Goal: Information Seeking & Learning: Compare options

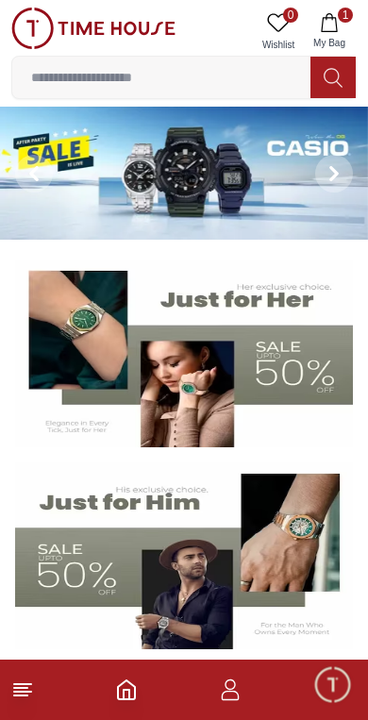
click at [345, 25] on button "1 My Bag" at bounding box center [329, 32] width 55 height 48
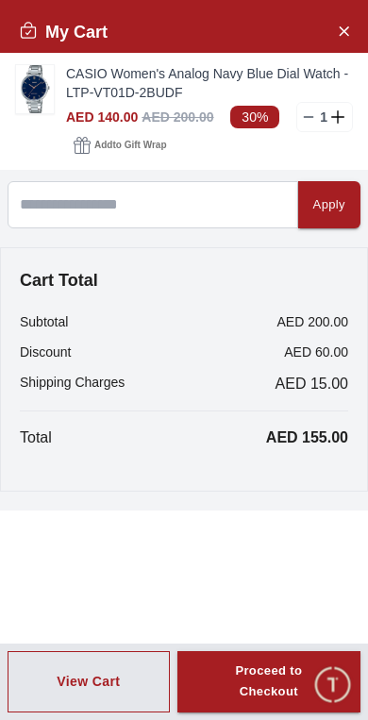
click at [346, 26] on icon "Close Account" at bounding box center [343, 31] width 15 height 24
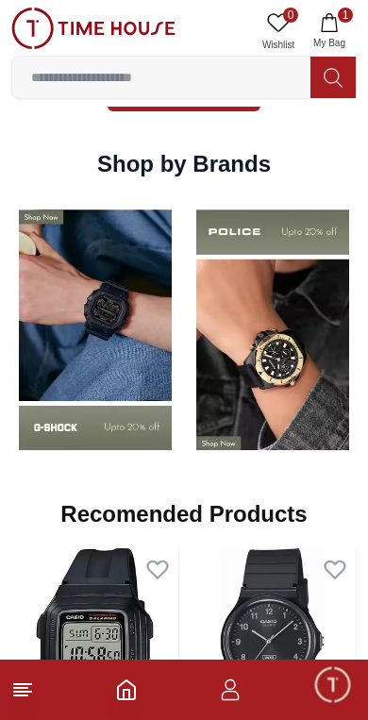
scroll to position [1677, 0]
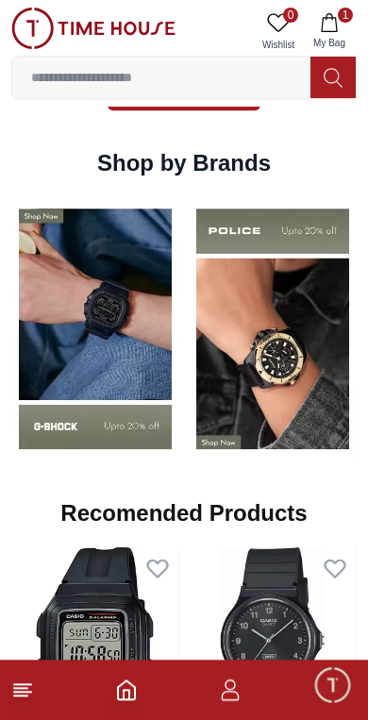
click at [14, 699] on icon at bounding box center [22, 690] width 23 height 23
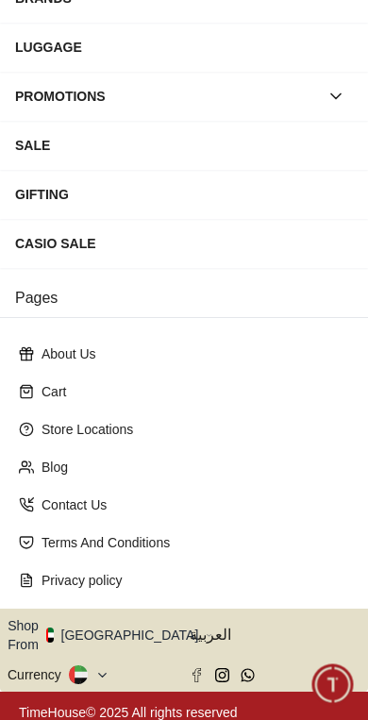
scroll to position [293, 0]
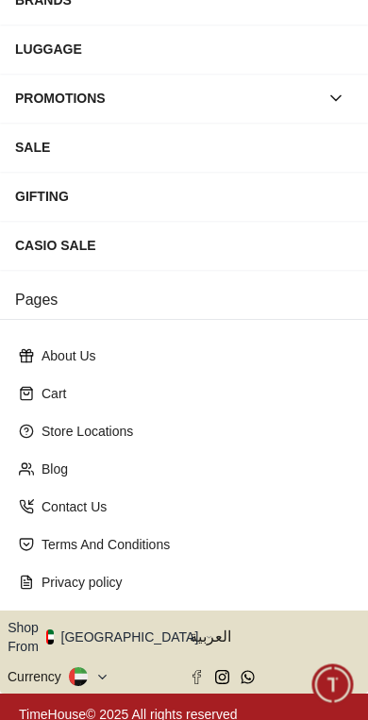
click at [206, 633] on icon "button" at bounding box center [209, 637] width 7 height 14
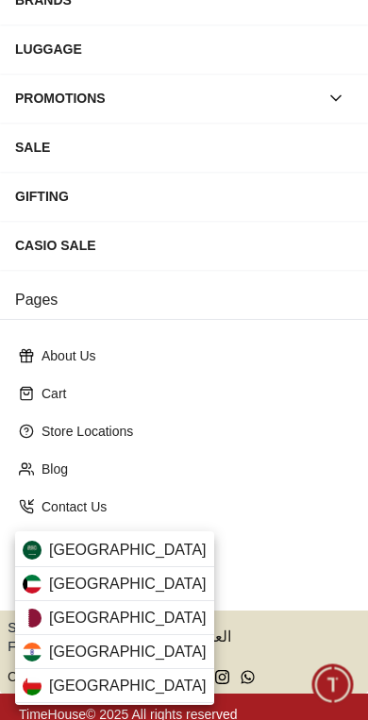
click at [135, 551] on span "[GEOGRAPHIC_DATA]" at bounding box center [128, 550] width 158 height 23
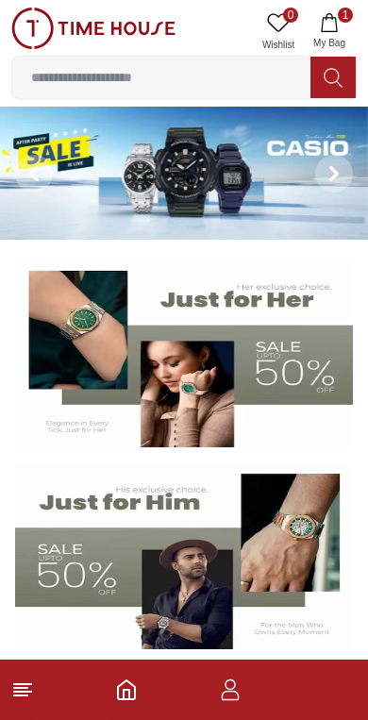
click at [296, 375] on img at bounding box center [184, 354] width 338 height 188
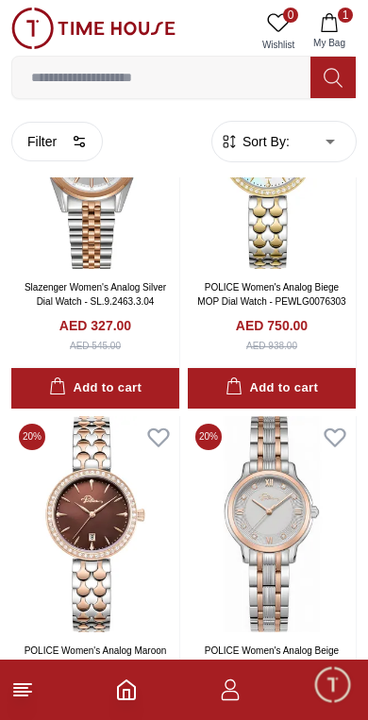
scroll to position [170, 0]
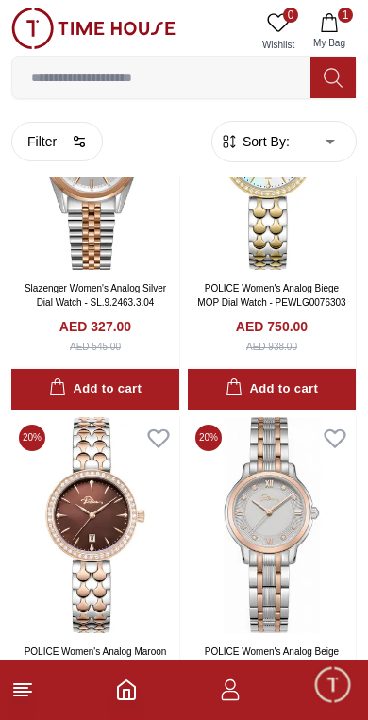
click at [13, 689] on icon at bounding box center [22, 690] width 23 height 23
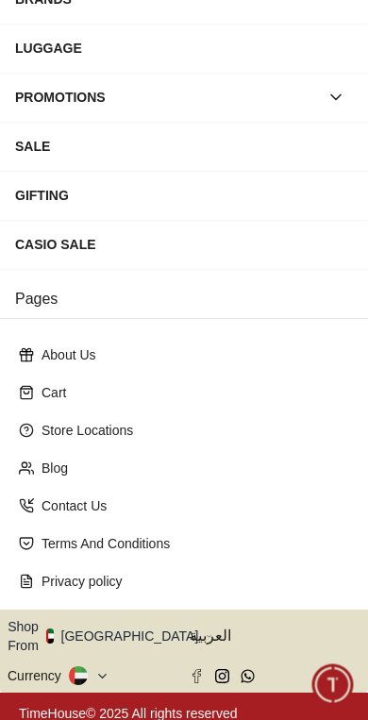
scroll to position [293, 0]
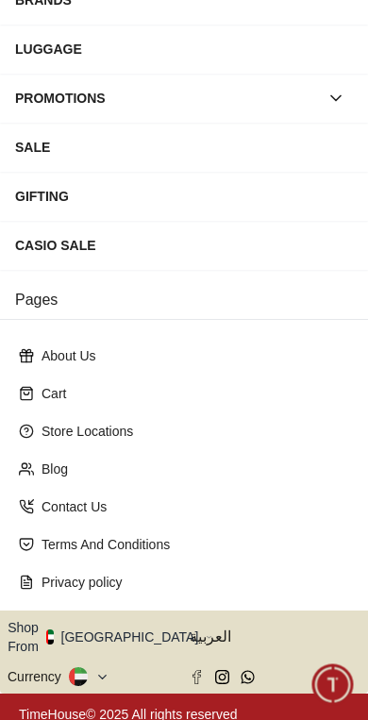
click at [206, 630] on icon "button" at bounding box center [209, 637] width 7 height 14
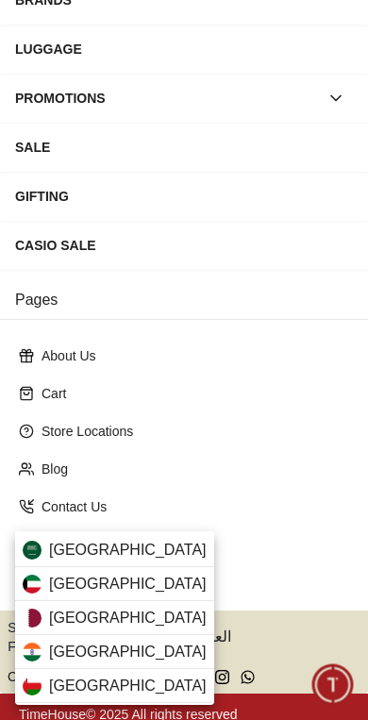
click at [145, 549] on div "[GEOGRAPHIC_DATA]" at bounding box center [114, 550] width 199 height 34
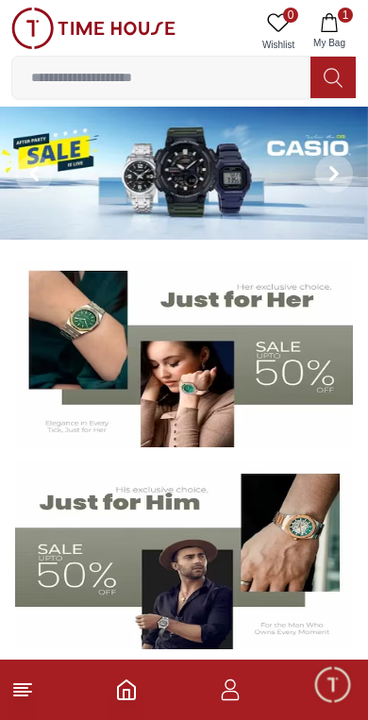
click at [29, 680] on icon at bounding box center [22, 690] width 23 height 23
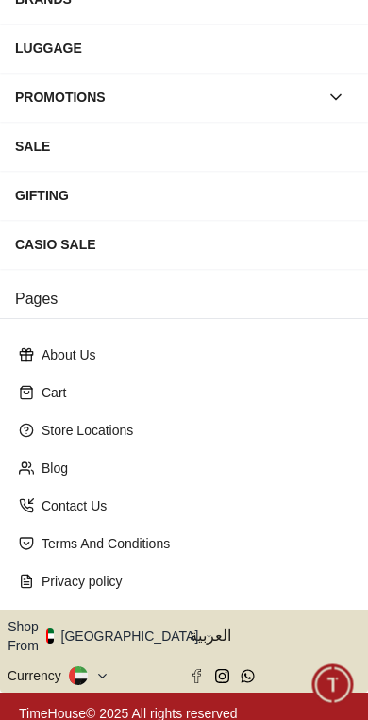
click at [206, 636] on icon "button" at bounding box center [209, 637] width 7 height 14
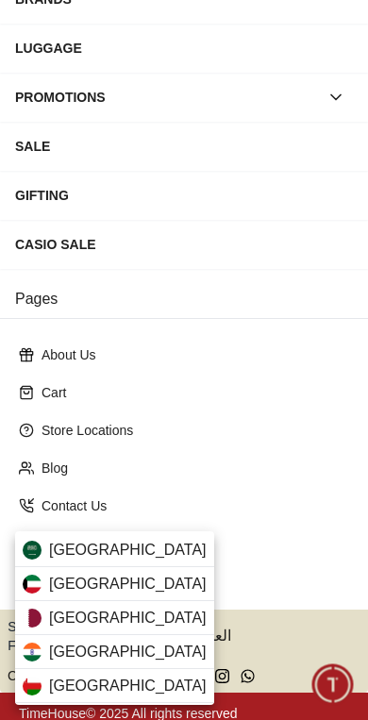
scroll to position [293, 0]
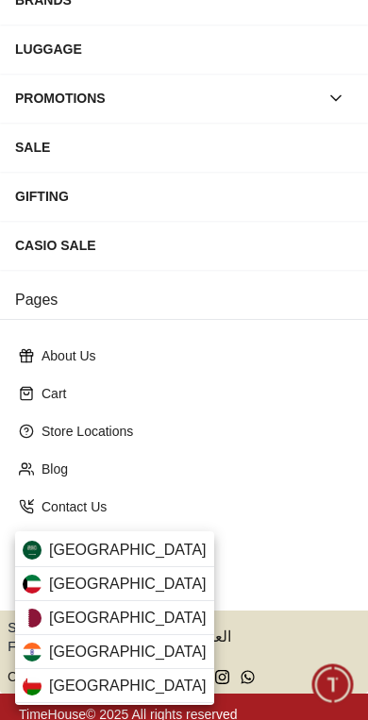
click at [140, 547] on div "[GEOGRAPHIC_DATA]" at bounding box center [114, 550] width 199 height 34
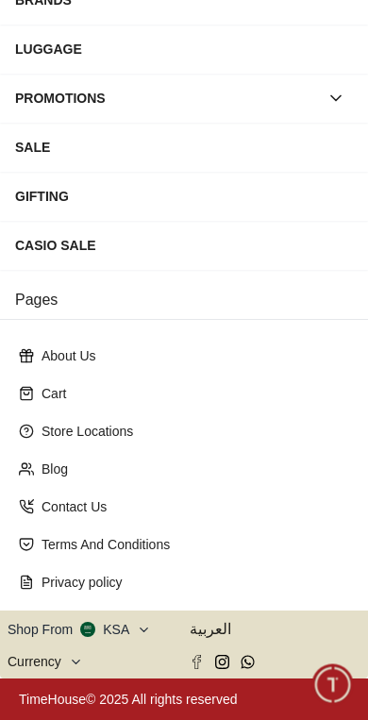
click at [138, 625] on icon "button" at bounding box center [144, 630] width 14 height 14
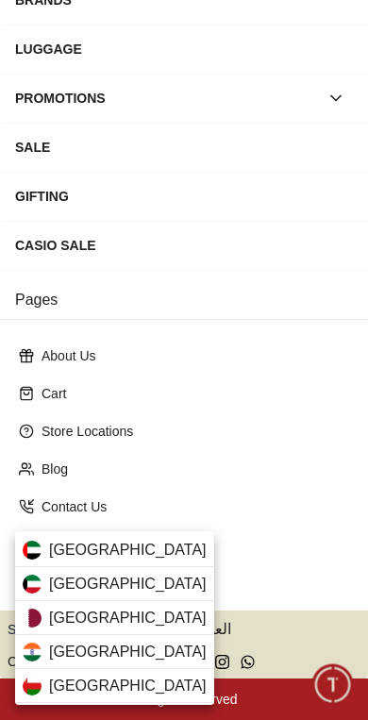
click at [121, 628] on div "[GEOGRAPHIC_DATA]" at bounding box center [114, 618] width 199 height 34
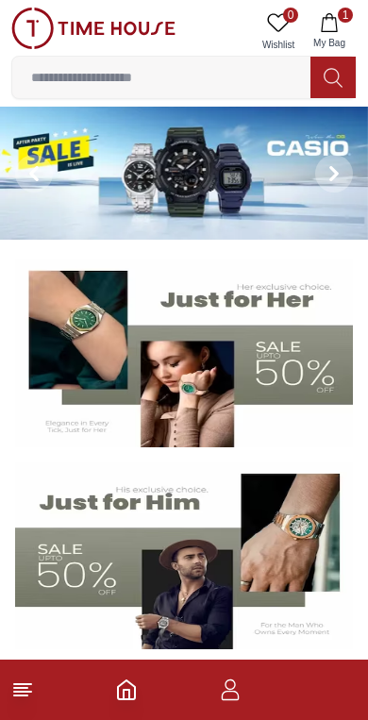
click at [277, 380] on img at bounding box center [184, 354] width 338 height 188
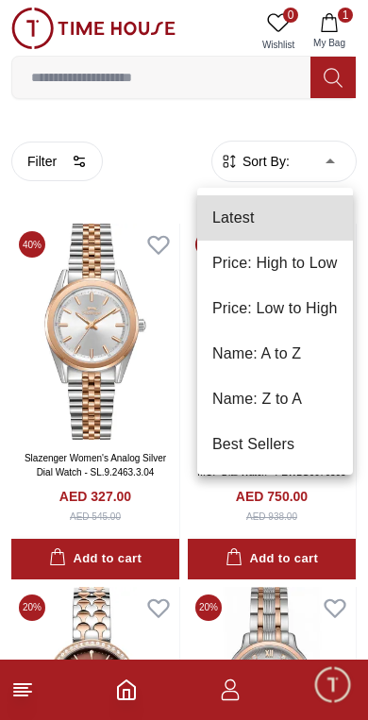
click at [310, 308] on li "Price: Low to High" at bounding box center [275, 308] width 156 height 45
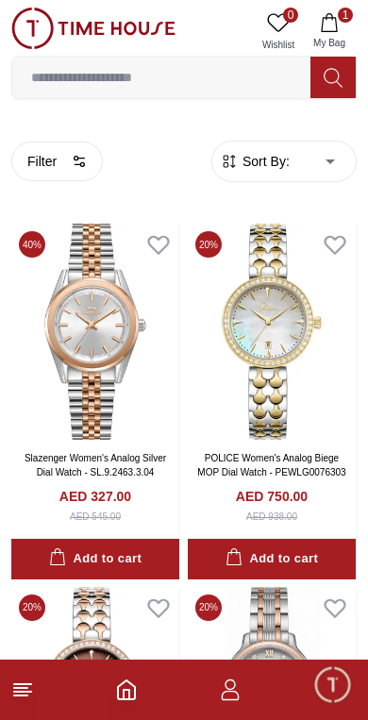
type input "*"
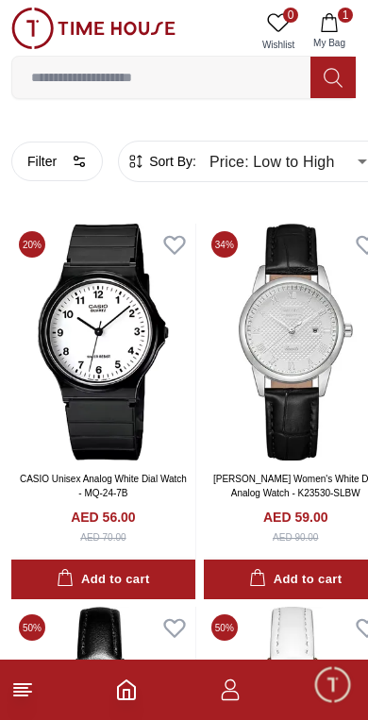
click at [83, 164] on icon "button" at bounding box center [79, 161] width 15 height 15
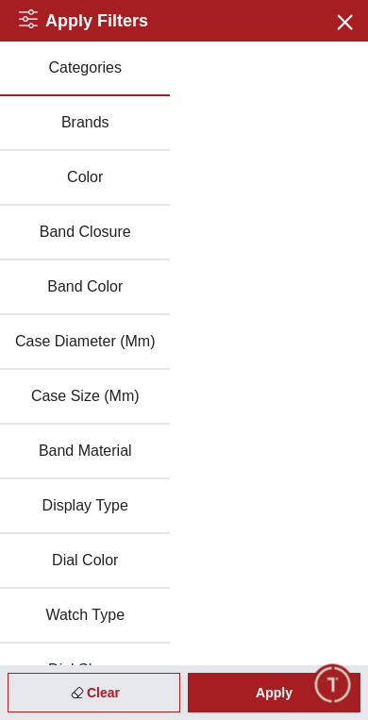
click at [132, 466] on button "Band Material" at bounding box center [85, 452] width 170 height 55
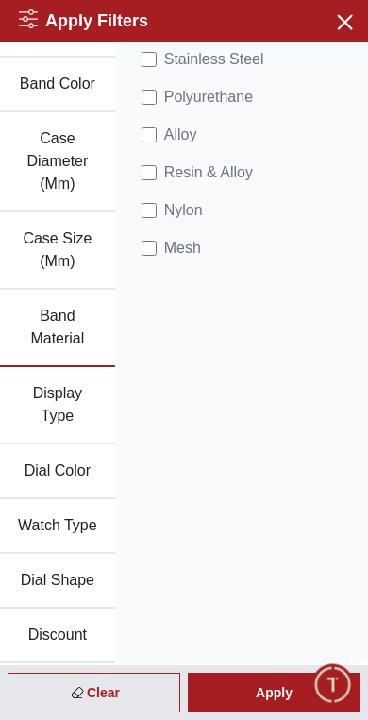
scroll to position [226, 0]
click at [69, 543] on button "Watch Type" at bounding box center [57, 526] width 115 height 55
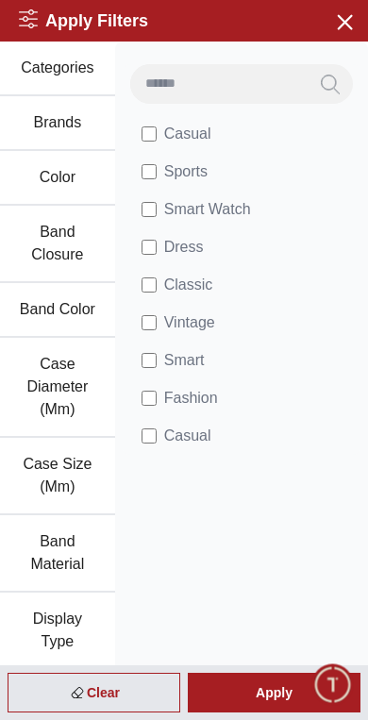
scroll to position [0, 0]
click at [158, 542] on div "Casual Sports Smart Watch Dress Classic Vintage Smart Fashion Casual" at bounding box center [241, 466] width 253 height 848
click at [78, 140] on button "Brands" at bounding box center [57, 123] width 115 height 55
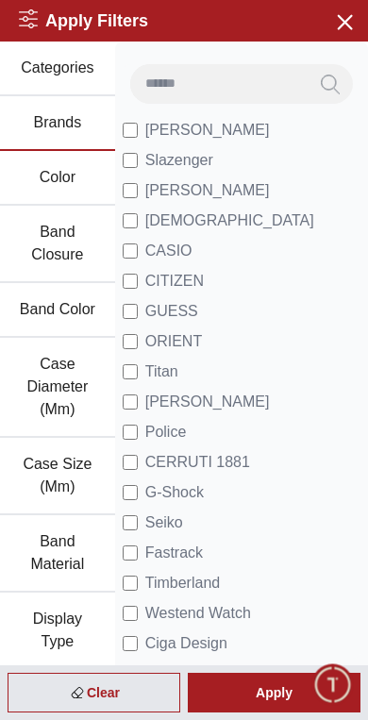
click at [194, 136] on span "[PERSON_NAME]" at bounding box center [207, 130] width 125 height 23
click at [337, 709] on div "Apply" at bounding box center [274, 693] width 173 height 40
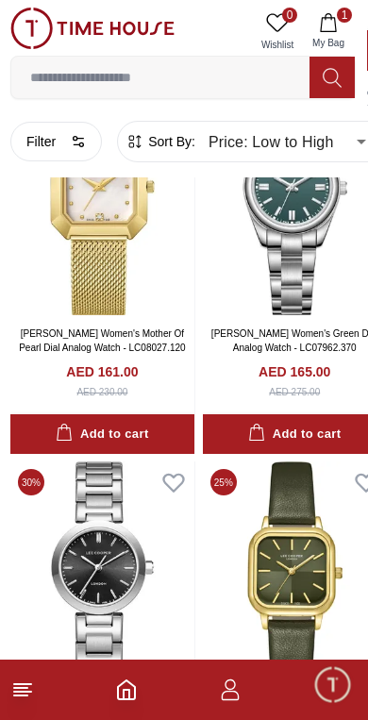
scroll to position [909, 8]
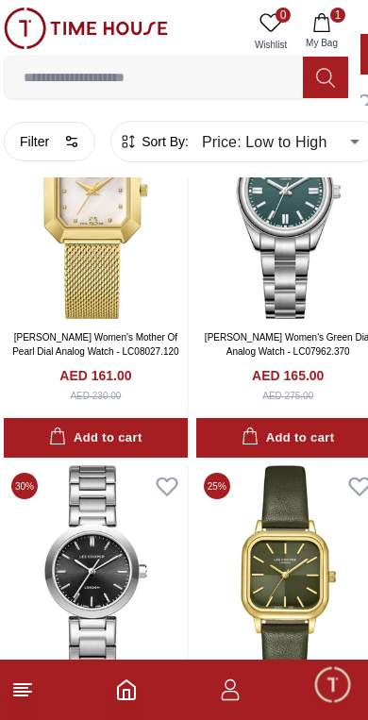
click at [74, 137] on icon "button" at bounding box center [71, 141] width 15 height 15
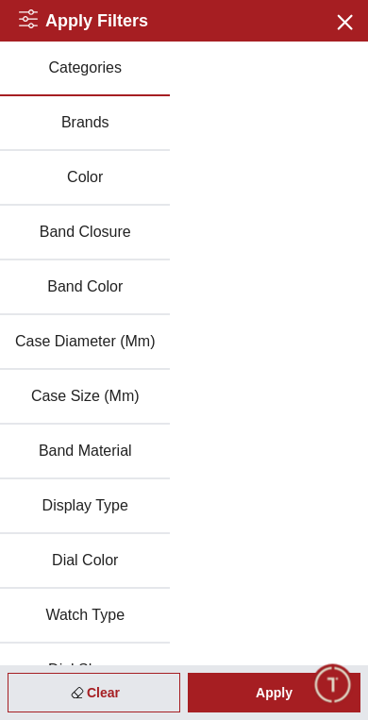
click at [138, 123] on button "Brands" at bounding box center [85, 123] width 170 height 55
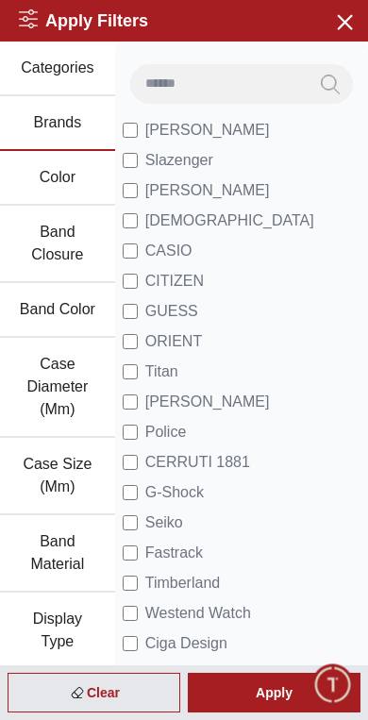
click at [187, 163] on span "Slazenger" at bounding box center [179, 160] width 68 height 23
click at [263, 692] on div "Apply" at bounding box center [274, 693] width 173 height 40
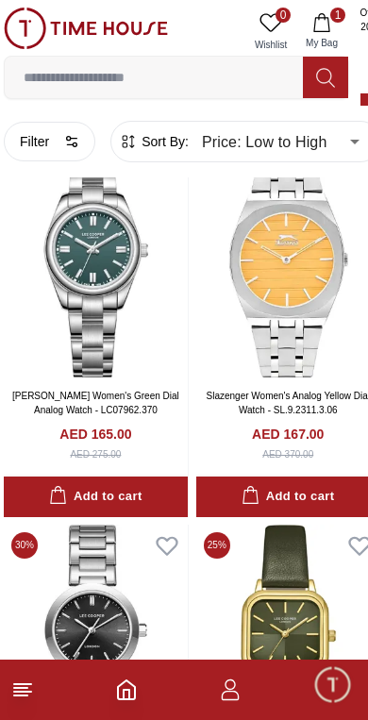
scroll to position [1233, 8]
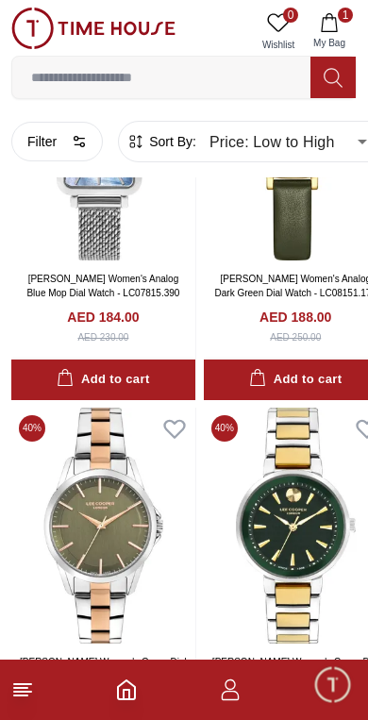
scroll to position [5571, 1]
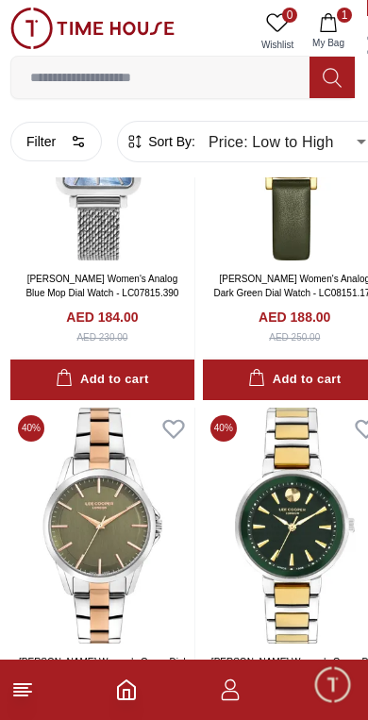
click at [219, 77] on input at bounding box center [160, 78] width 298 height 38
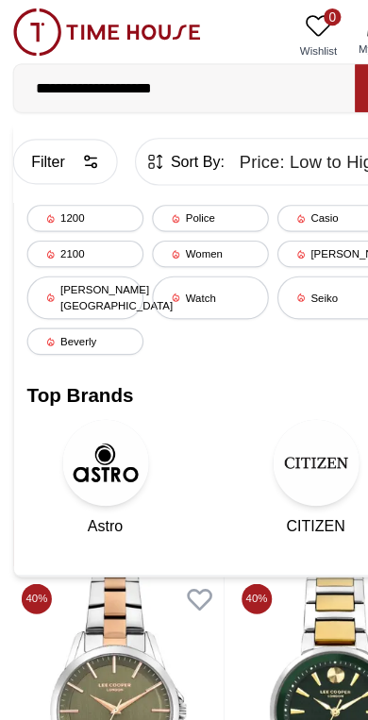
type input "**********"
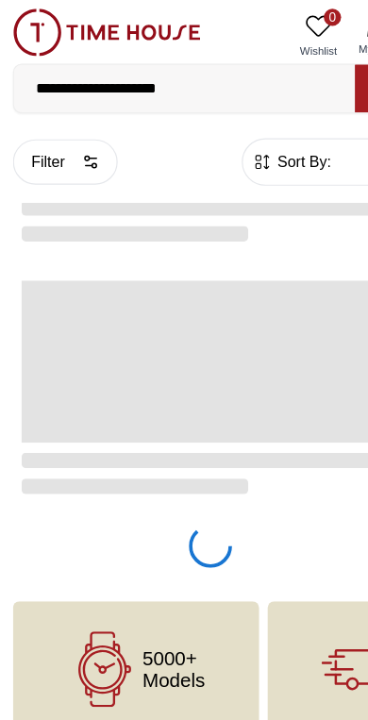
type input "******"
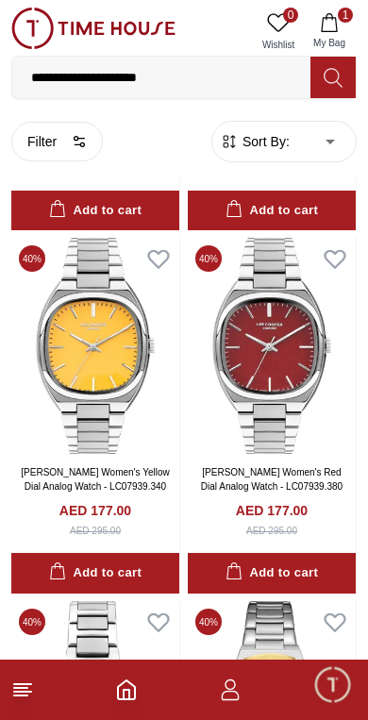
scroll to position [3977, 0]
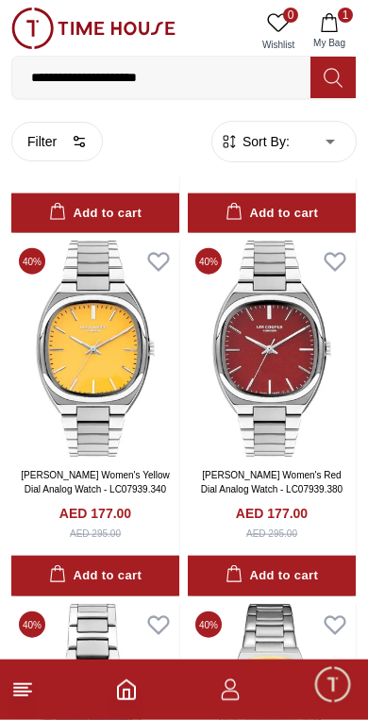
click at [33, 694] on icon at bounding box center [22, 690] width 23 height 23
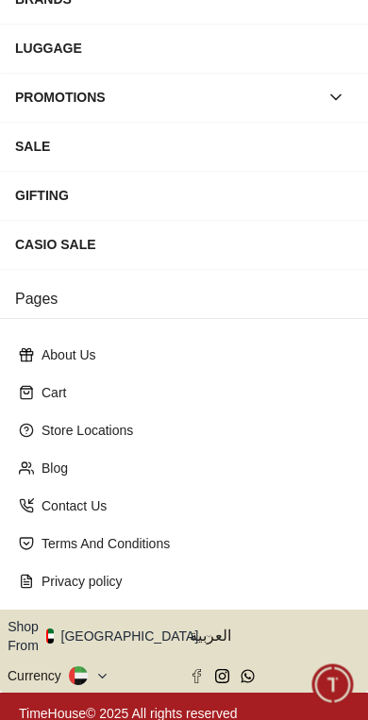
scroll to position [293, 0]
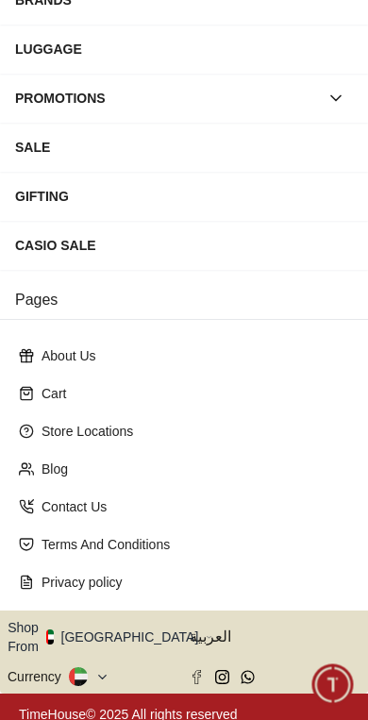
click at [134, 629] on button "Shop From UAE" at bounding box center [110, 637] width 205 height 38
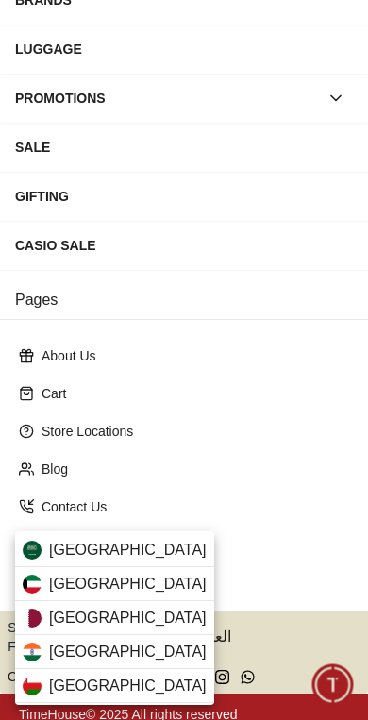
click at [150, 552] on div "[GEOGRAPHIC_DATA]" at bounding box center [114, 550] width 199 height 34
